Goal: Information Seeking & Learning: Check status

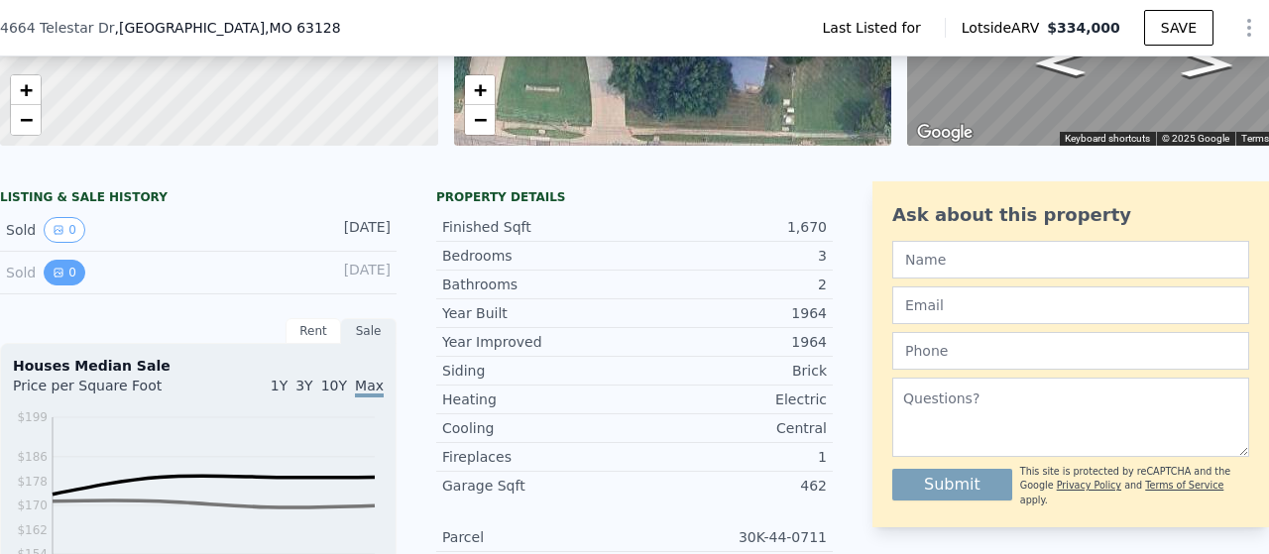
scroll to position [389, 0]
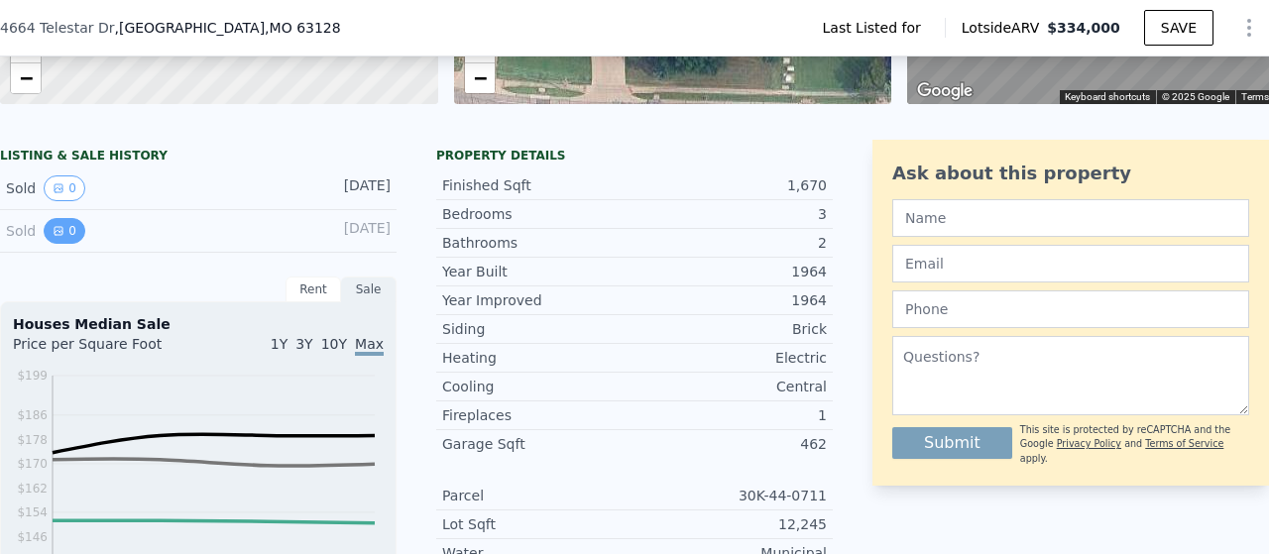
click at [76, 241] on button "0" at bounding box center [65, 231] width 42 height 26
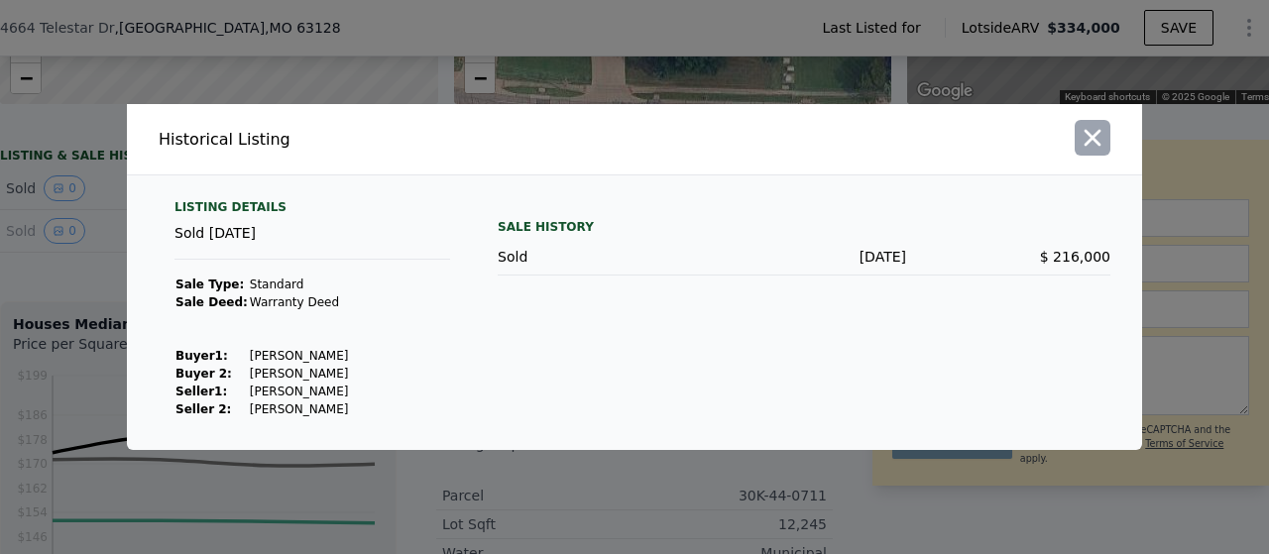
click at [1099, 144] on icon "button" at bounding box center [1093, 138] width 17 height 17
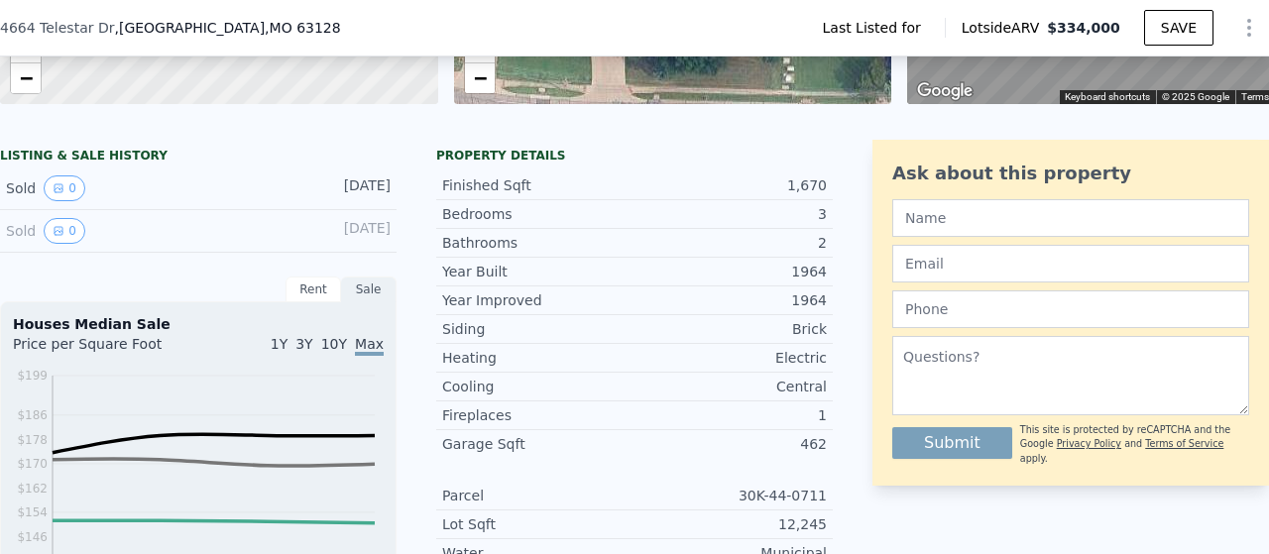
click at [14, 238] on div "Sold 0" at bounding box center [94, 231] width 177 height 26
click at [371, 302] on div "Sale" at bounding box center [369, 290] width 56 height 26
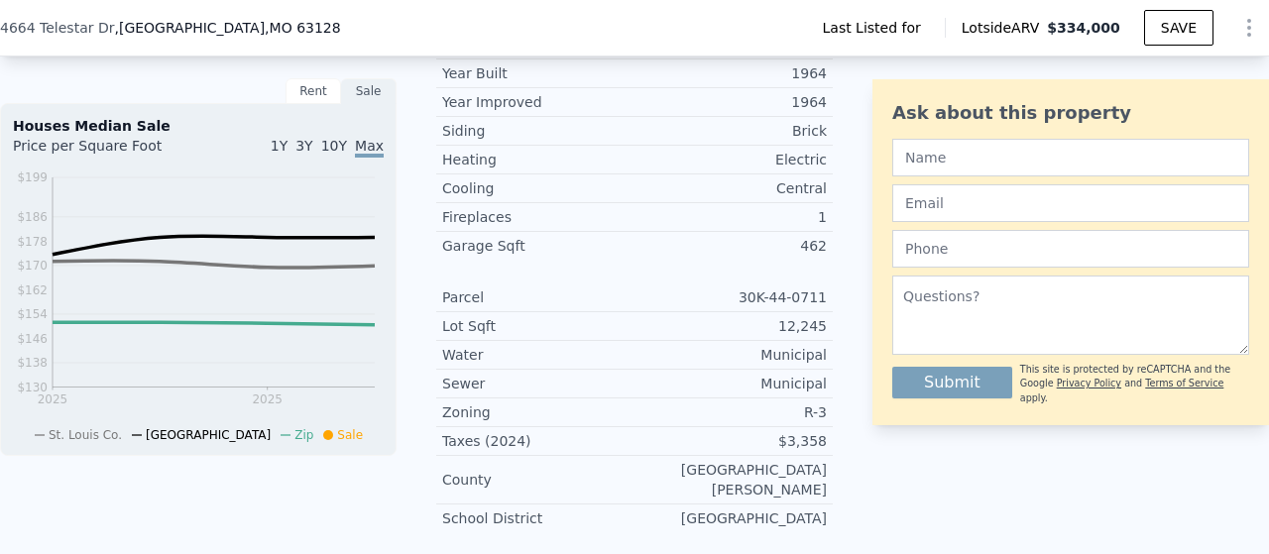
scroll to position [488, 0]
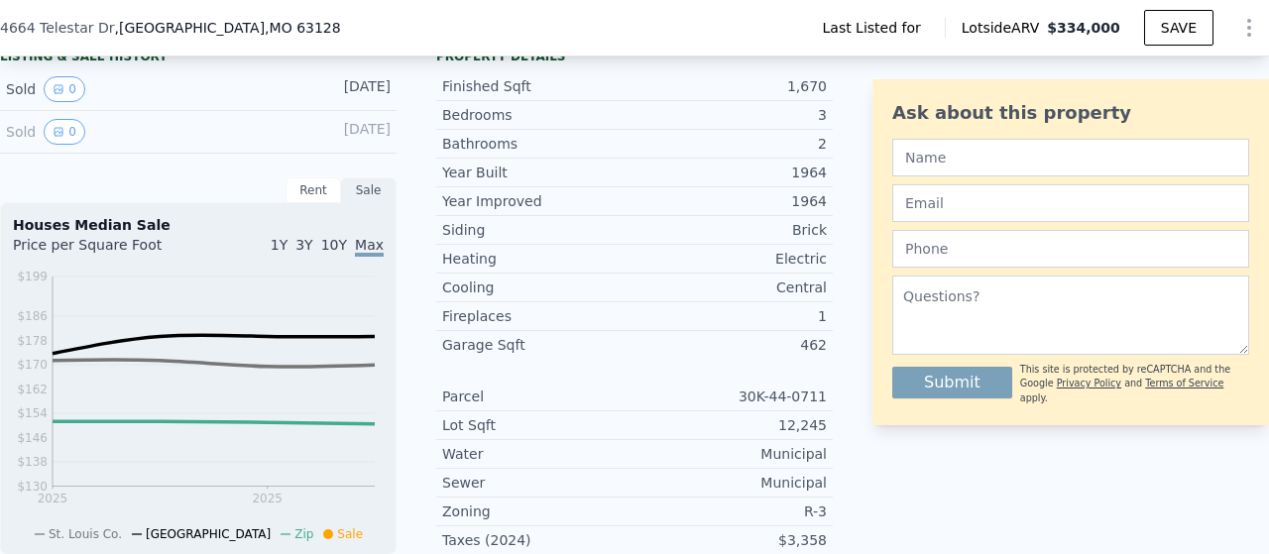
click at [340, 145] on div "[DATE]" at bounding box center [346, 132] width 88 height 26
click at [48, 143] on button "0" at bounding box center [65, 132] width 42 height 26
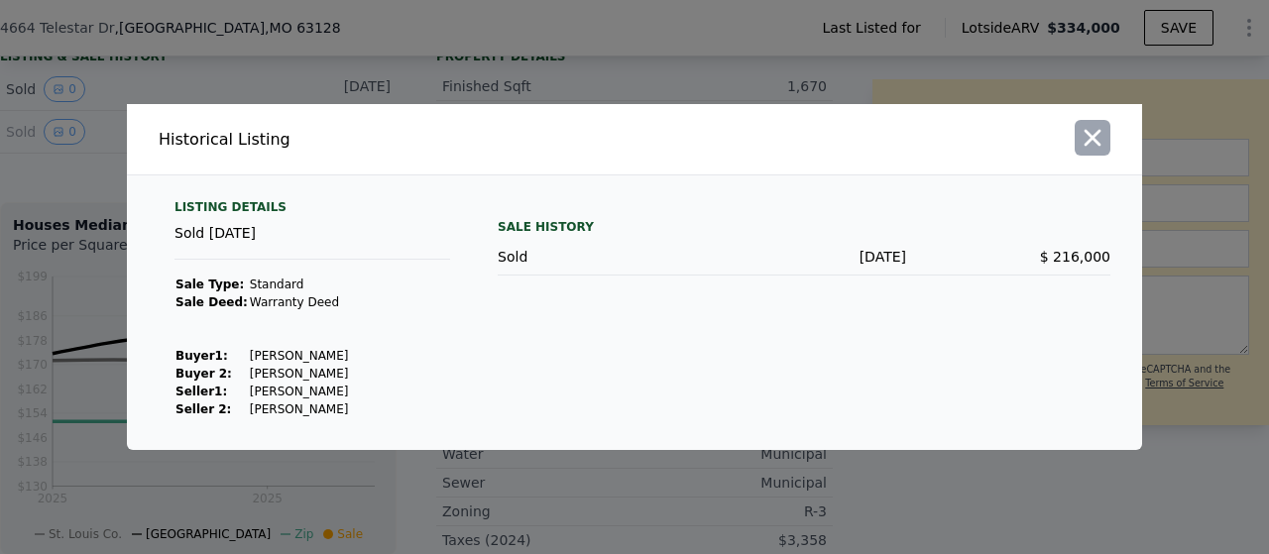
click at [1085, 129] on icon "button" at bounding box center [1093, 138] width 28 height 28
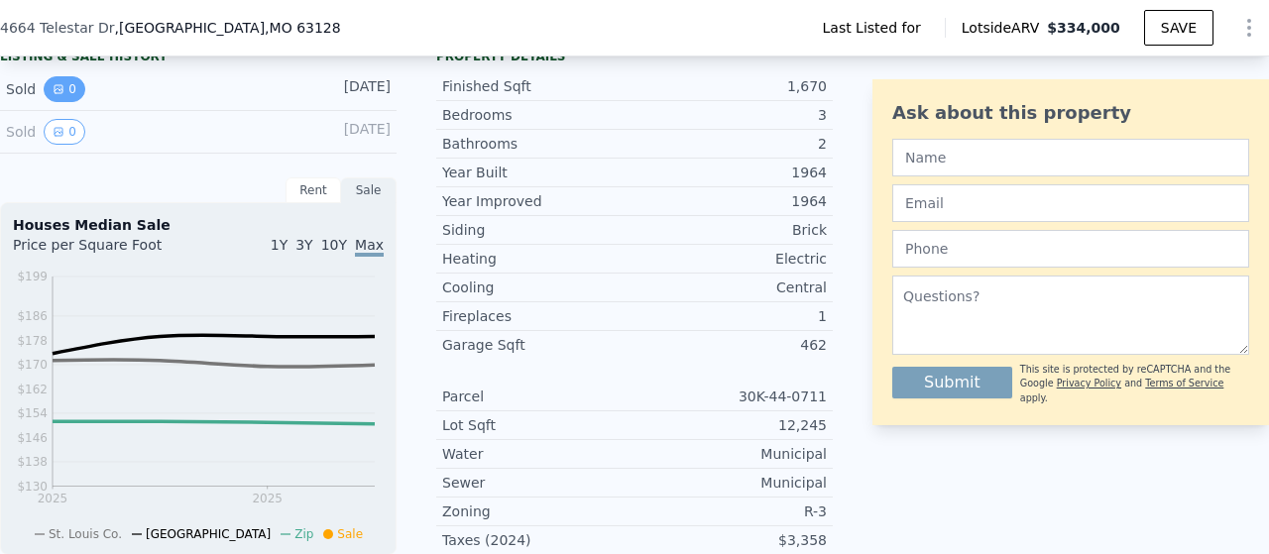
click at [60, 102] on button "0" at bounding box center [65, 89] width 42 height 26
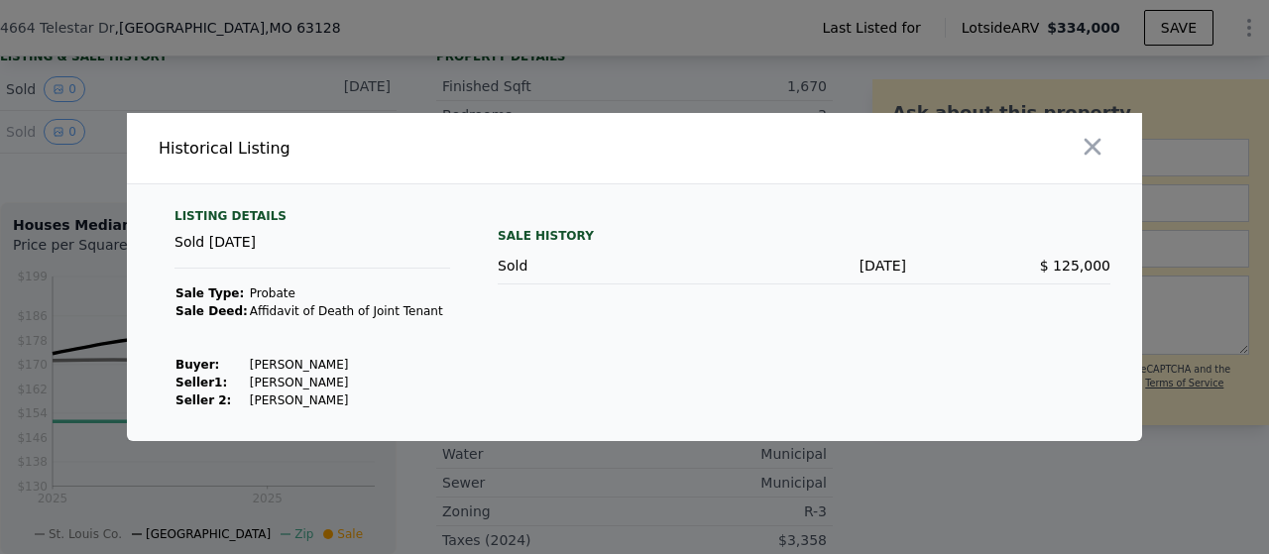
click at [1073, 151] on div at bounding box center [893, 148] width 500 height 70
click at [1091, 144] on icon "button" at bounding box center [1093, 147] width 17 height 17
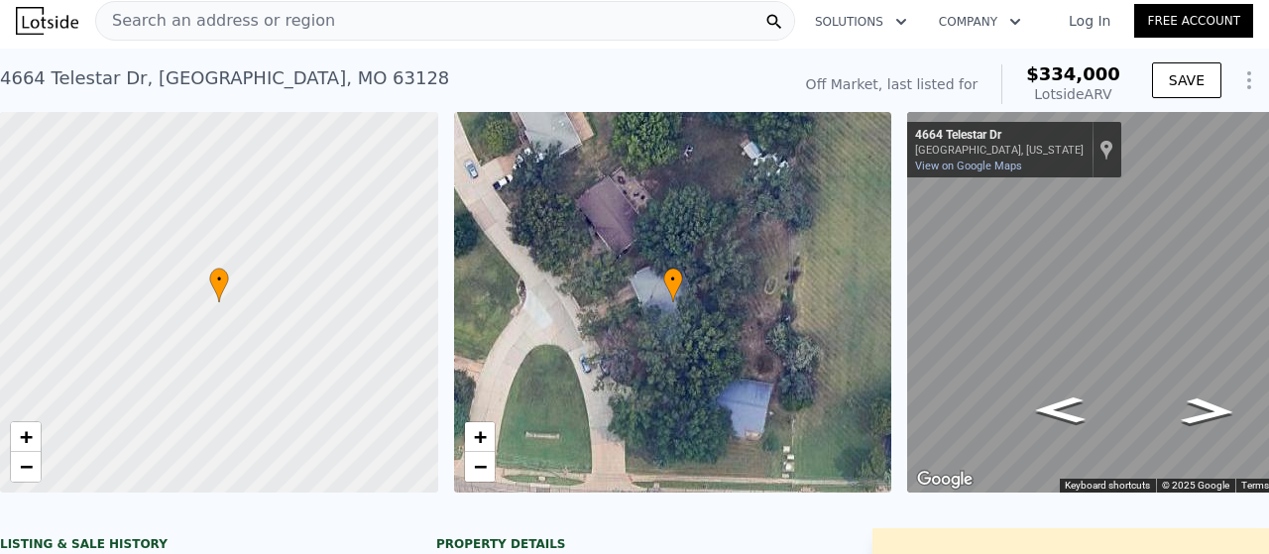
scroll to position [0, 0]
